Goal: Check status: Check status

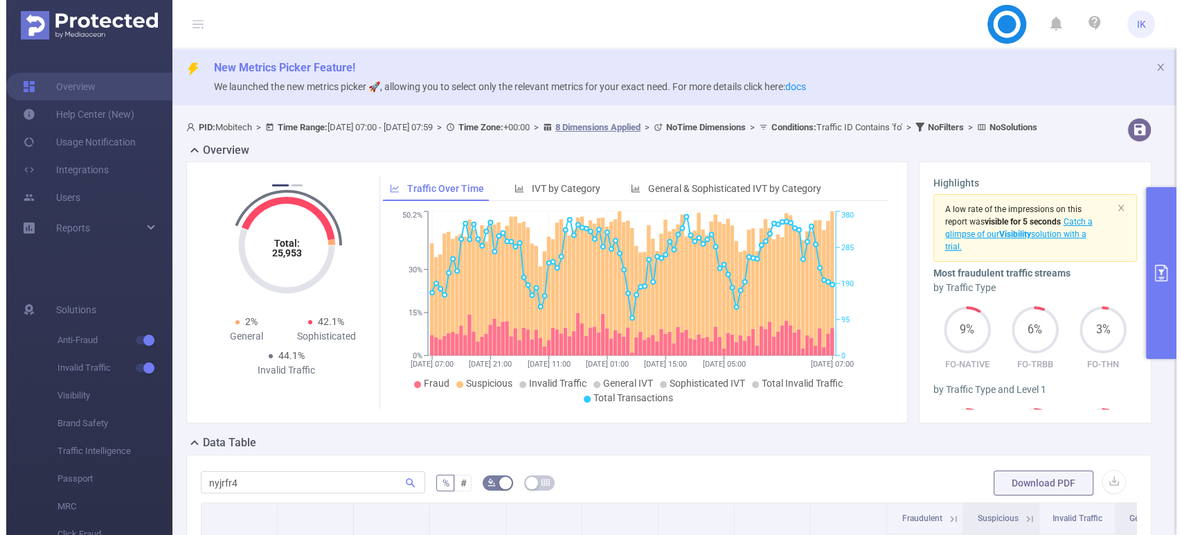
scroll to position [77, 0]
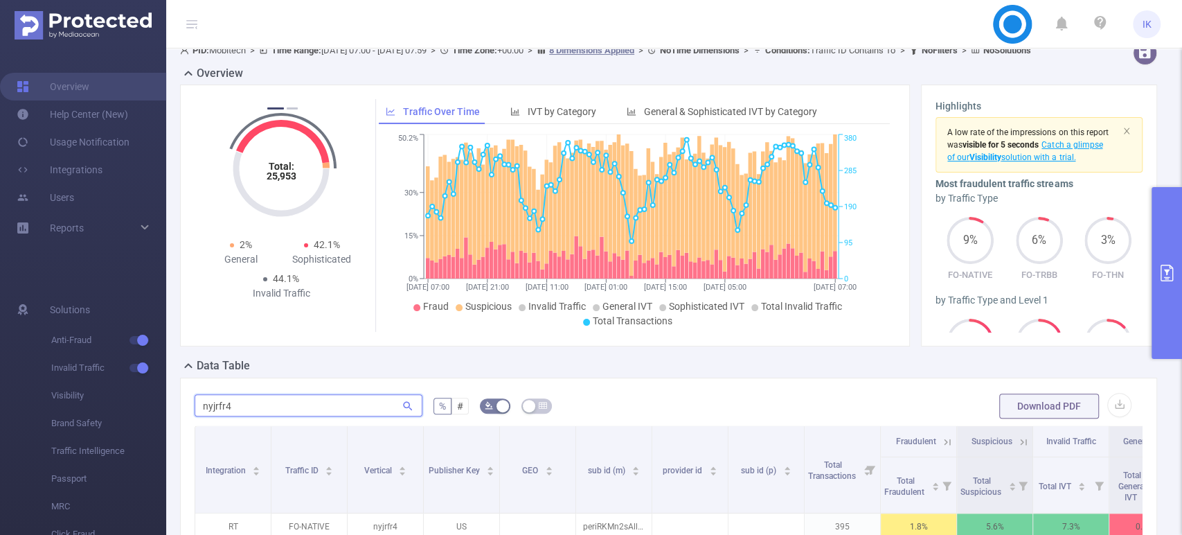
click at [274, 416] on input "nyjrfr4" at bounding box center [309, 405] width 228 height 22
type input "adbrf"
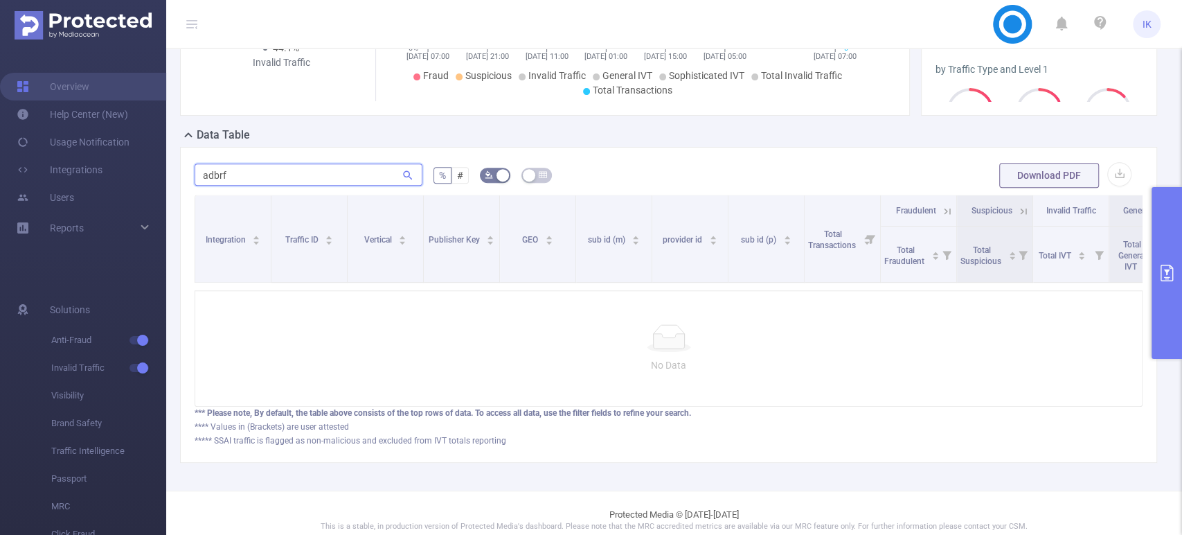
scroll to position [231, 0]
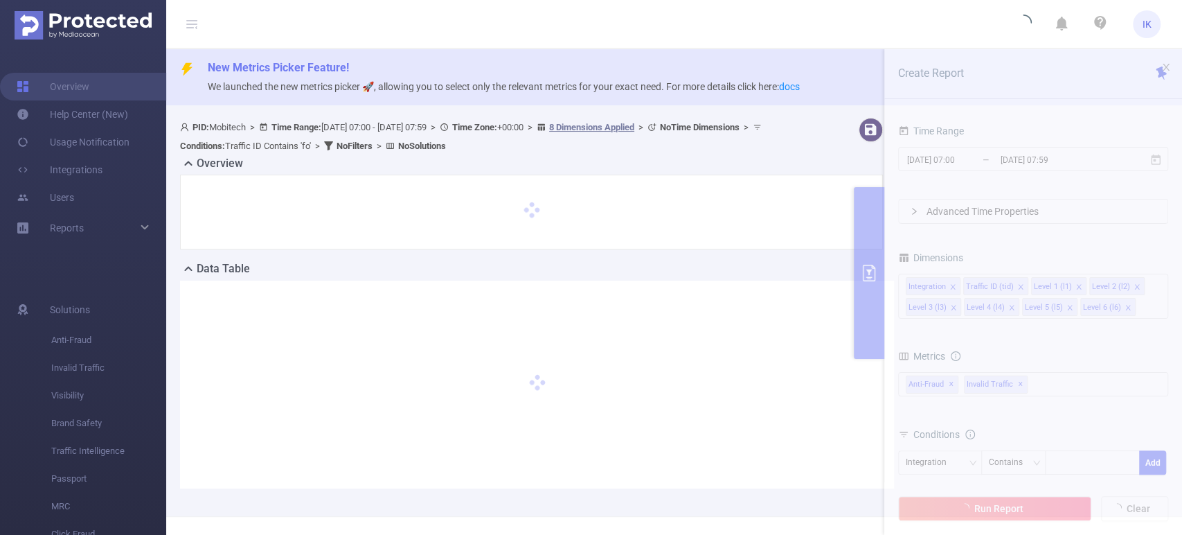
click at [1025, 159] on section "PID: Mobitech > Time Range: 2025-08-07 07:00 - 2025-08-11 07:59 > Time Zone: +0…" at bounding box center [674, 314] width 1016 height 404
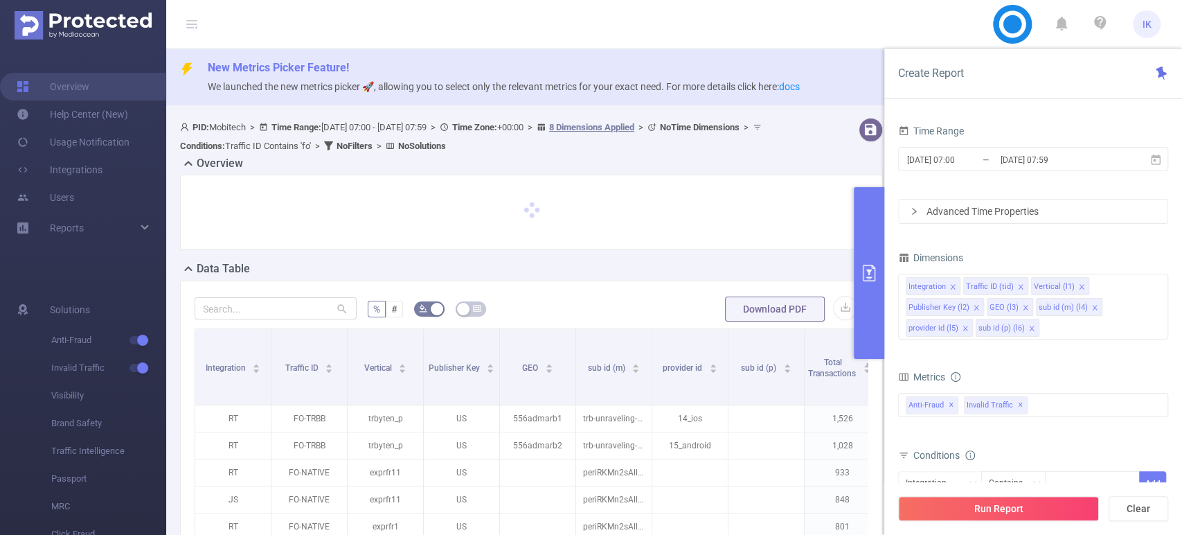
click at [1025, 159] on input "[DATE] 07:59" at bounding box center [1055, 159] width 112 height 19
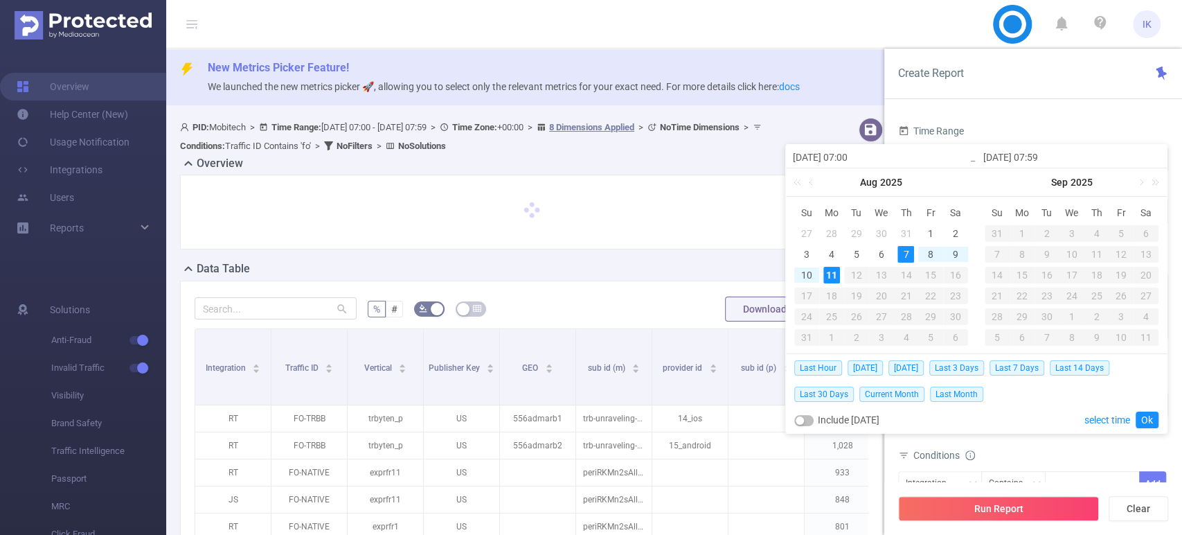
click at [905, 253] on div "7" at bounding box center [905, 254] width 17 height 17
click at [832, 276] on div "11" at bounding box center [831, 275] width 17 height 17
click at [1145, 421] on link "Ok" at bounding box center [1147, 419] width 23 height 17
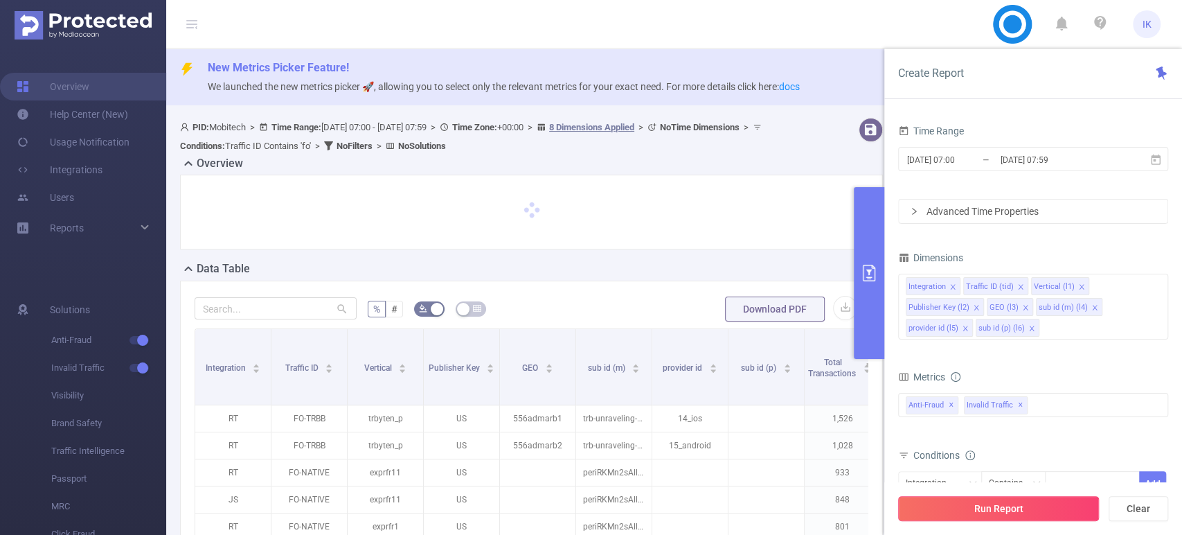
click at [1019, 514] on button "Run Report" at bounding box center [998, 508] width 201 height 25
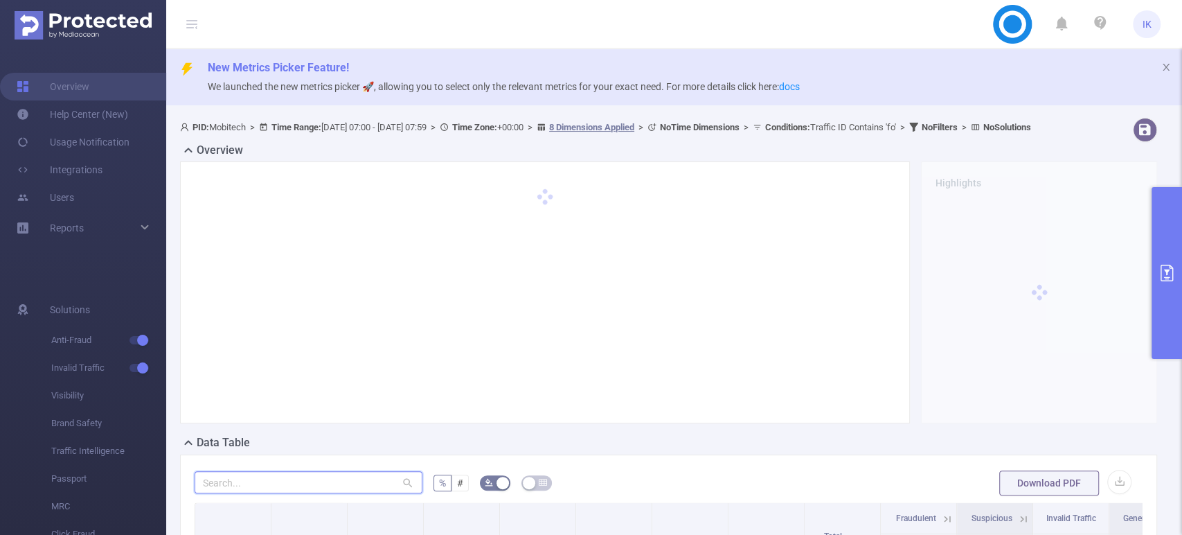
click at [251, 493] on input "text" at bounding box center [309, 482] width 228 height 22
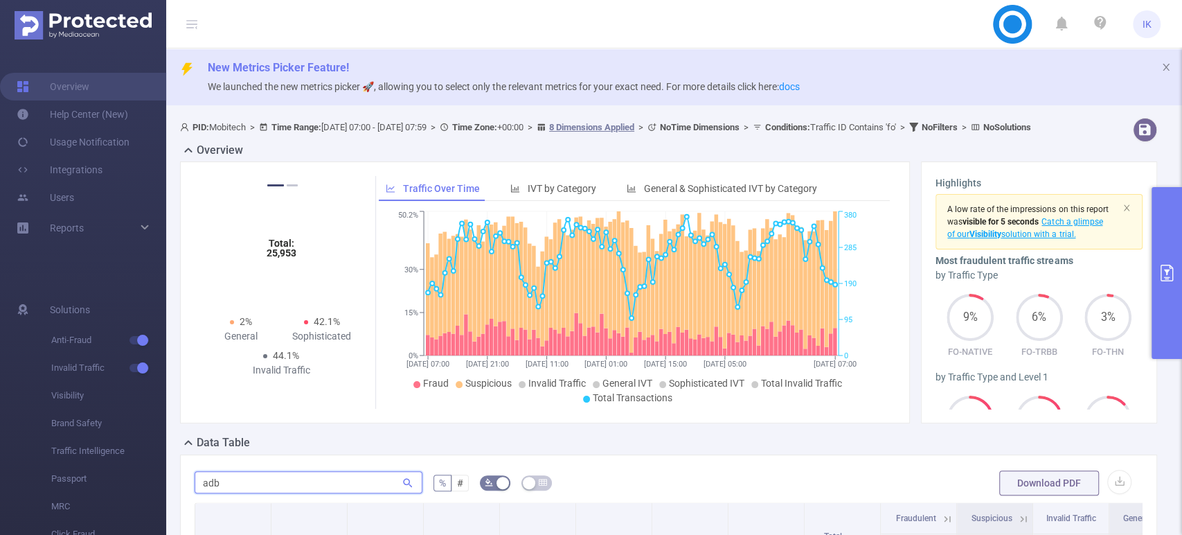
scroll to position [231, 0]
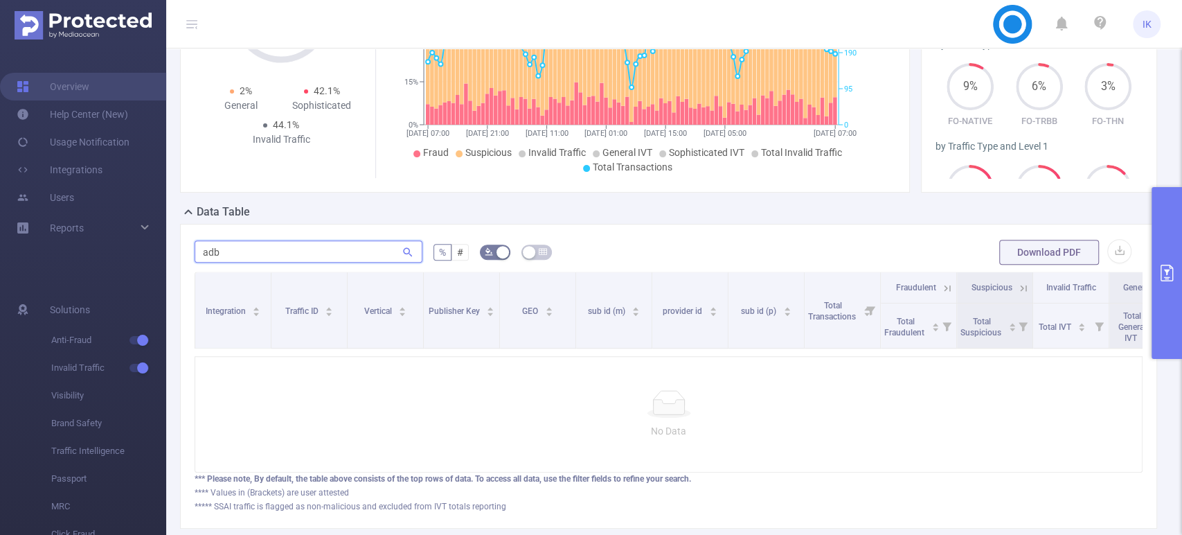
type input "adb"
